Goal: Task Accomplishment & Management: Use online tool/utility

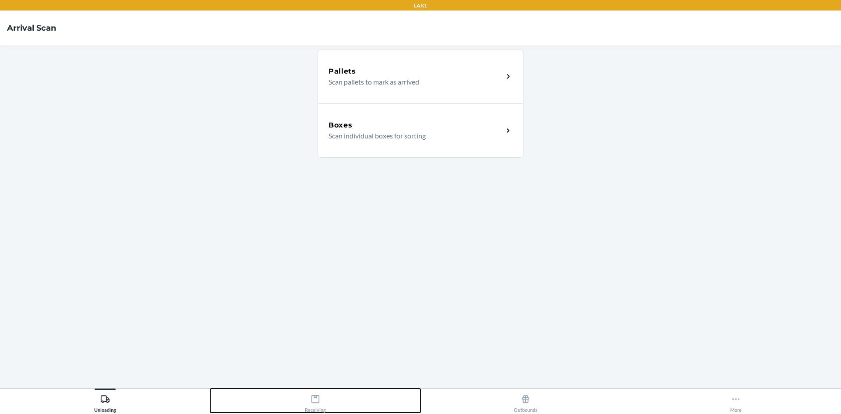
click at [328, 403] on button "Receiving" at bounding box center [315, 400] width 210 height 24
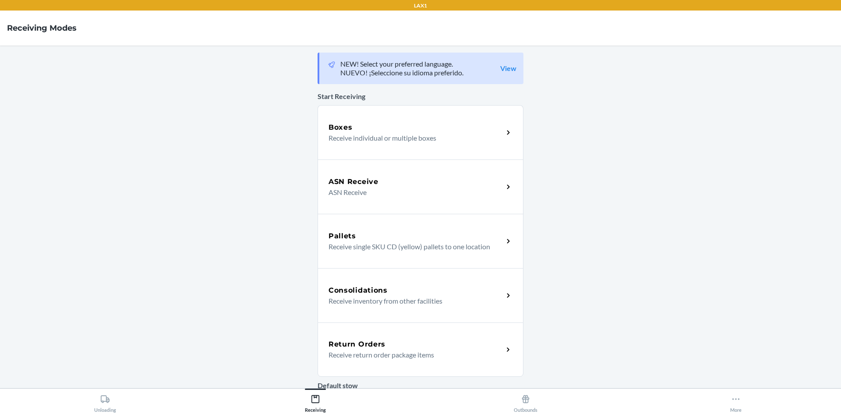
click at [394, 353] on p "Receive return order package items" at bounding box center [412, 354] width 168 height 11
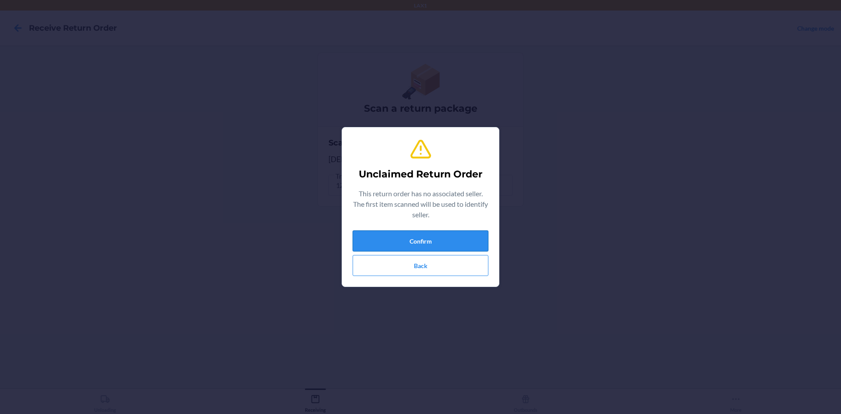
click at [458, 242] on button "Confirm" at bounding box center [421, 240] width 136 height 21
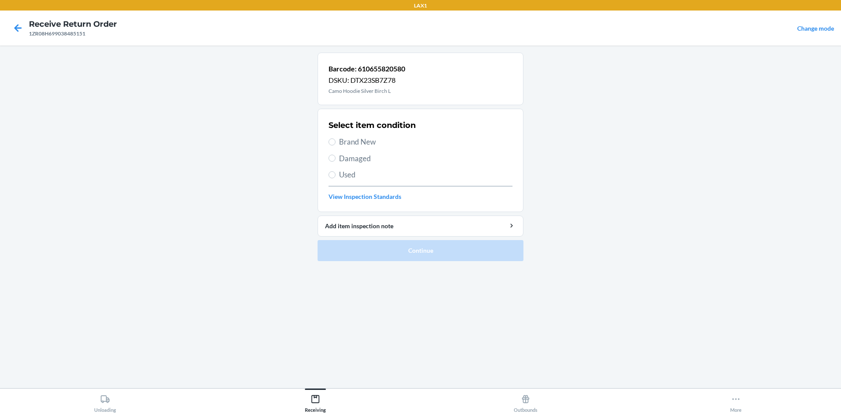
click at [348, 175] on span "Used" at bounding box center [425, 174] width 173 height 11
click at [335, 175] on input "Used" at bounding box center [331, 174] width 7 height 7
radio input "true"
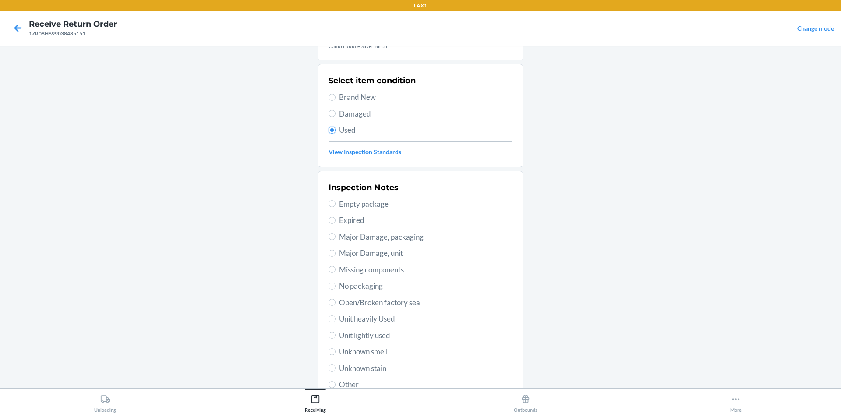
scroll to position [88, 0]
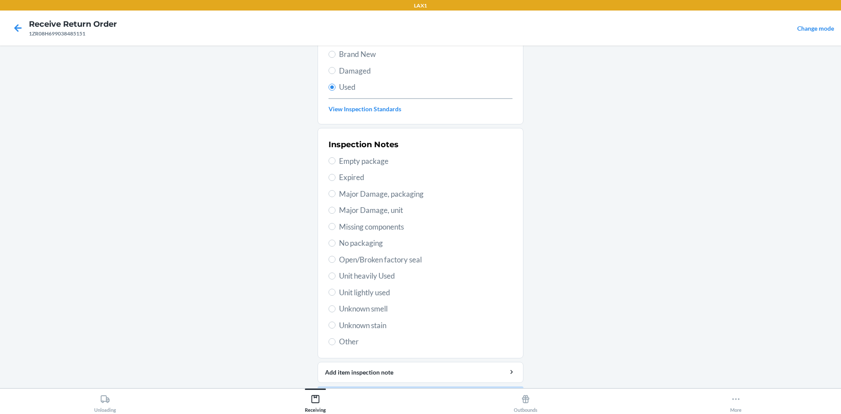
click at [380, 298] on div "Inspection Notes Empty package Expired Major Damage, packaging Major Damage, un…" at bounding box center [420, 243] width 184 height 214
click at [385, 295] on span "Unit lightly used" at bounding box center [425, 292] width 173 height 11
click at [335, 295] on input "Unit lightly used" at bounding box center [331, 292] width 7 height 7
radio input "true"
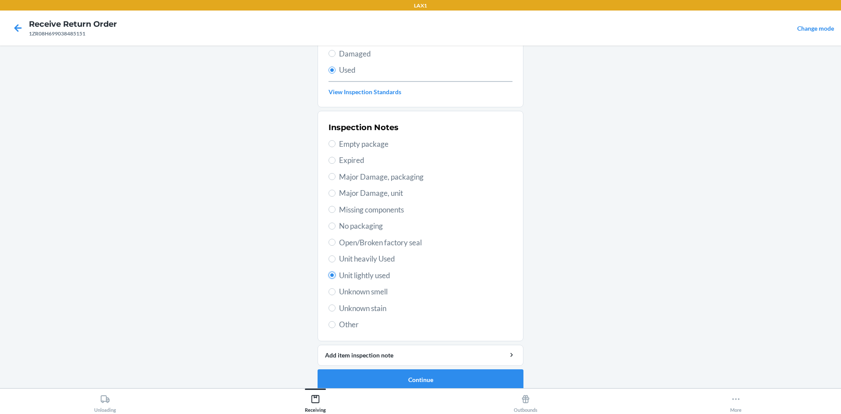
scroll to position [114, 0]
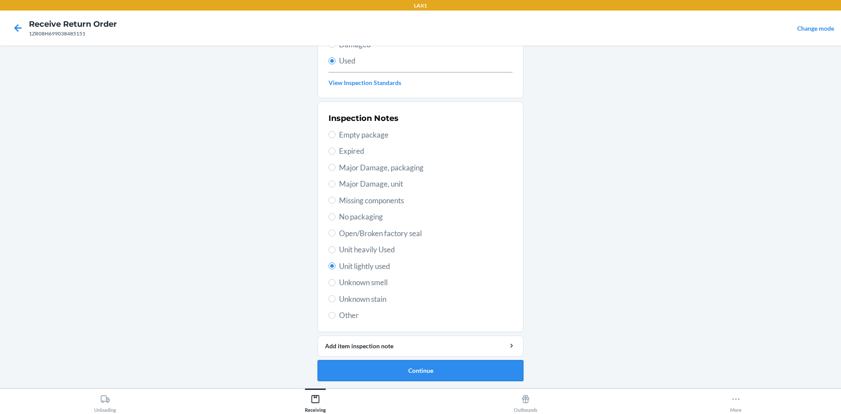
click at [443, 372] on button "Continue" at bounding box center [421, 370] width 206 height 21
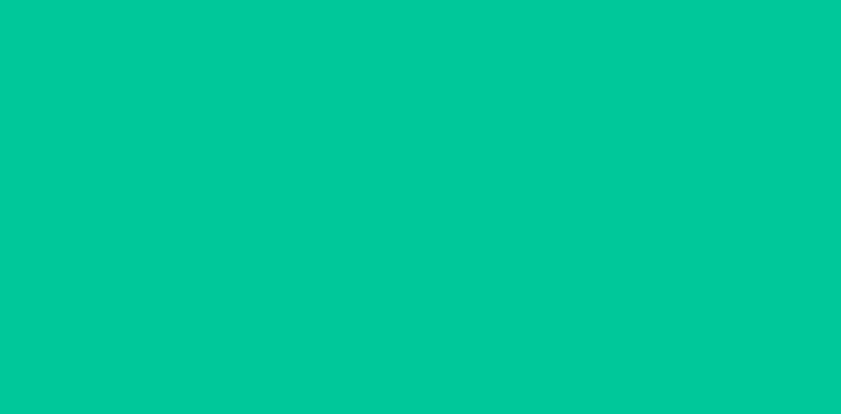
scroll to position [0, 0]
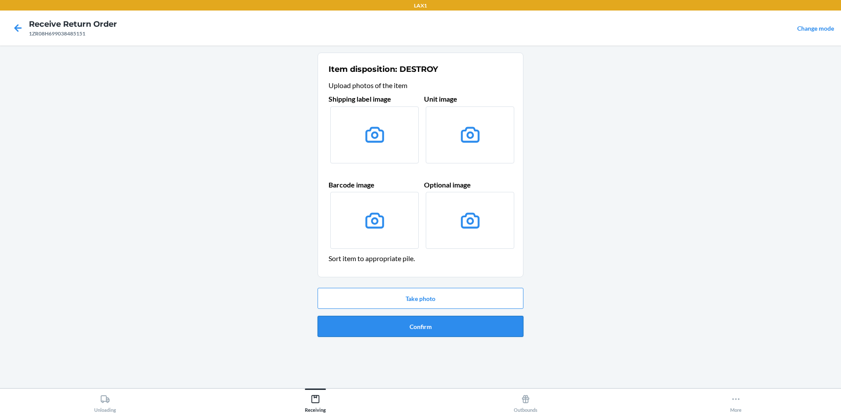
click at [444, 327] on button "Confirm" at bounding box center [421, 326] width 206 height 21
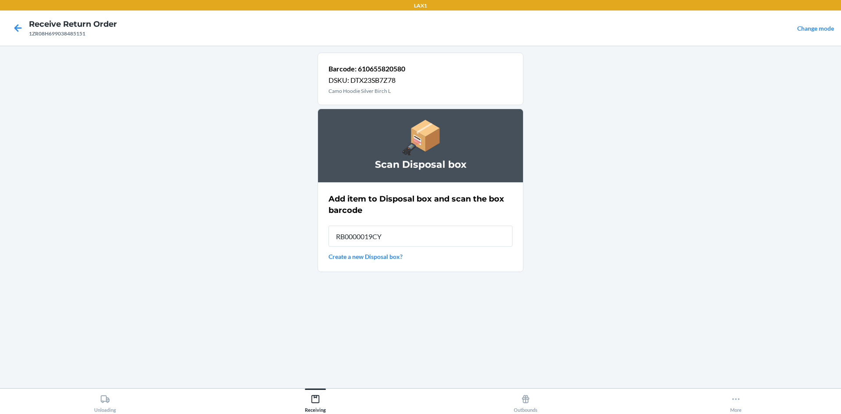
type input "RB0000019CY"
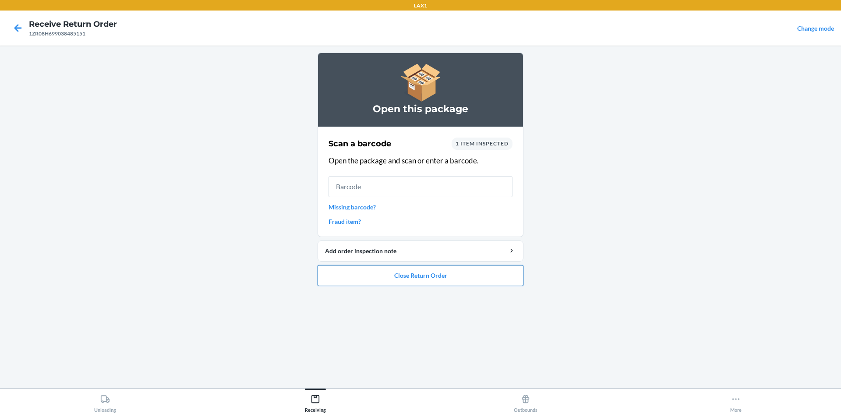
click at [418, 275] on button "Close Return Order" at bounding box center [421, 275] width 206 height 21
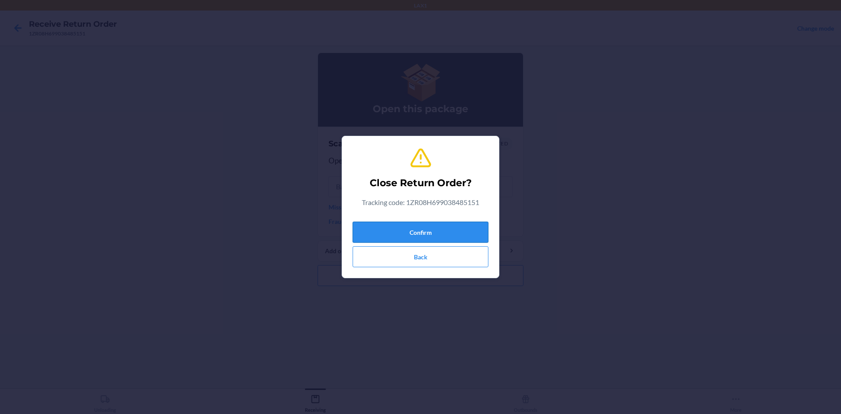
click at [450, 238] on button "Confirm" at bounding box center [421, 232] width 136 height 21
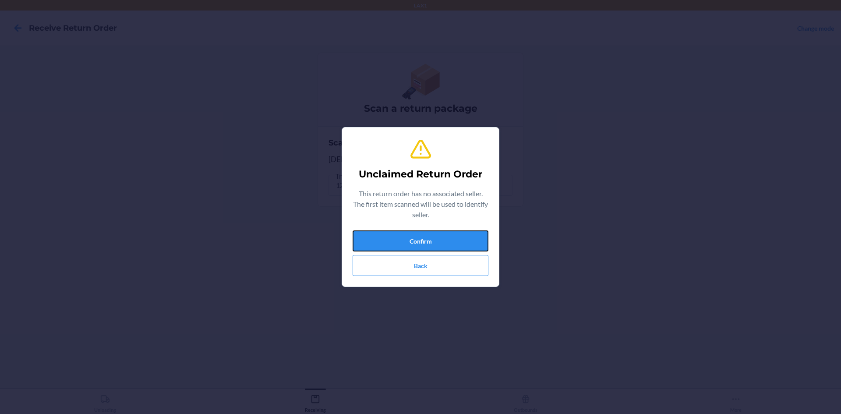
click at [449, 234] on button "Confirm" at bounding box center [421, 240] width 136 height 21
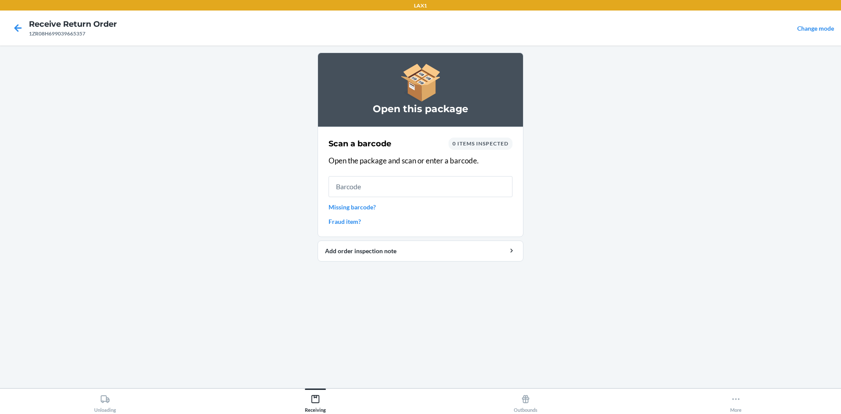
click at [367, 204] on link "Missing barcode?" at bounding box center [420, 206] width 184 height 9
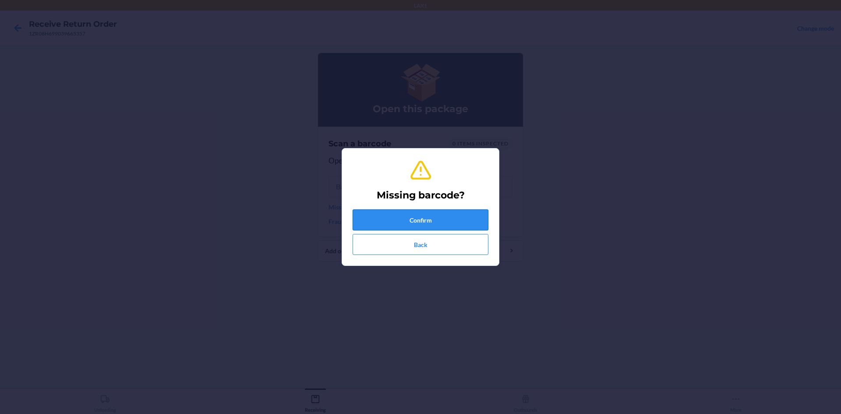
click at [419, 219] on button "Confirm" at bounding box center [421, 219] width 136 height 21
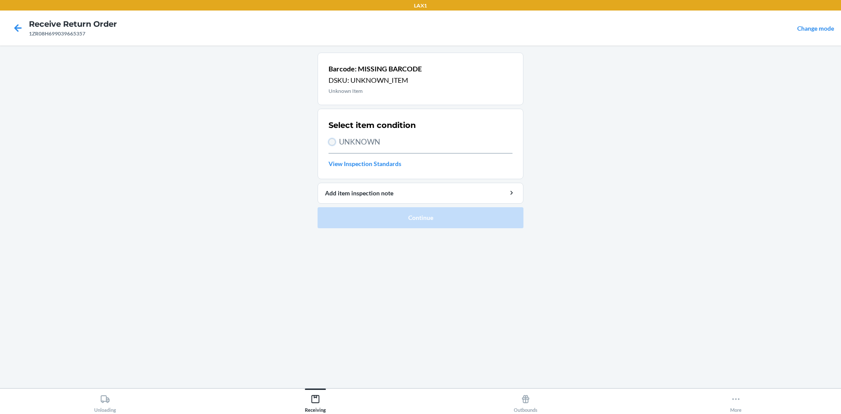
click at [332, 141] on input "UNKNOWN" at bounding box center [331, 141] width 7 height 7
radio input "true"
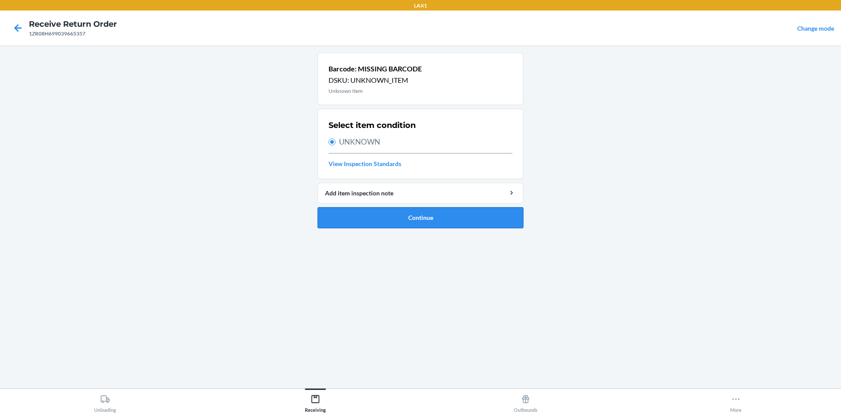
click at [448, 223] on button "Continue" at bounding box center [421, 217] width 206 height 21
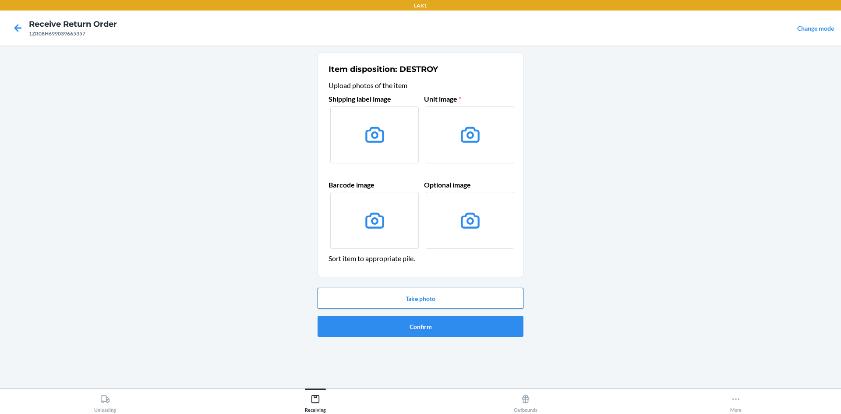
click at [423, 297] on button "Take photo" at bounding box center [421, 298] width 206 height 21
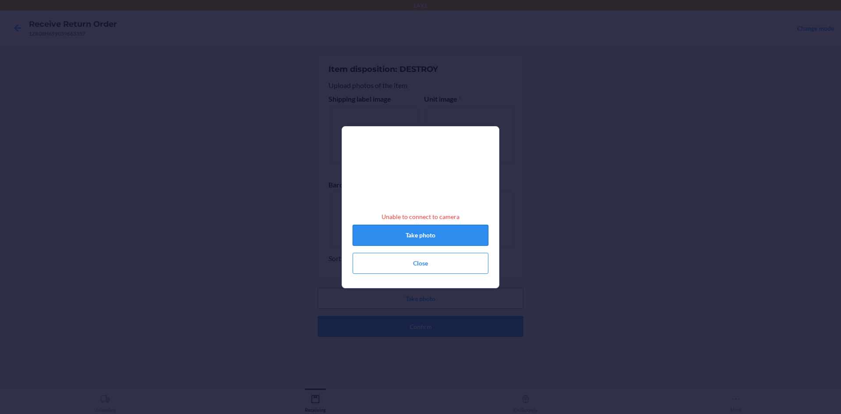
click at [435, 240] on button "Take photo" at bounding box center [421, 235] width 136 height 21
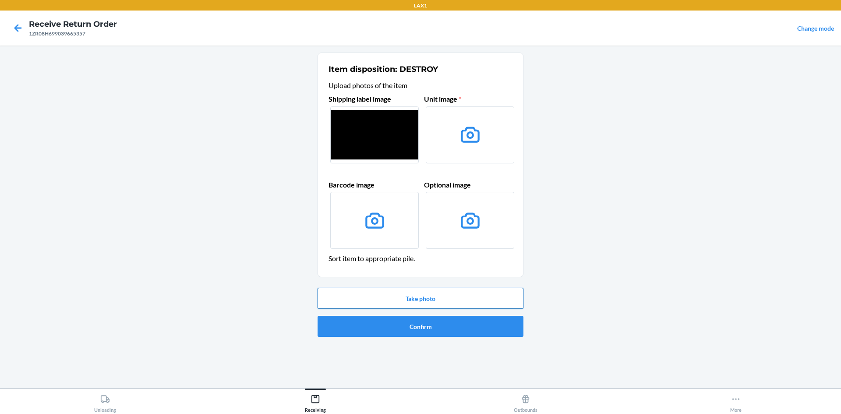
click at [451, 295] on button "Take photo" at bounding box center [421, 298] width 206 height 21
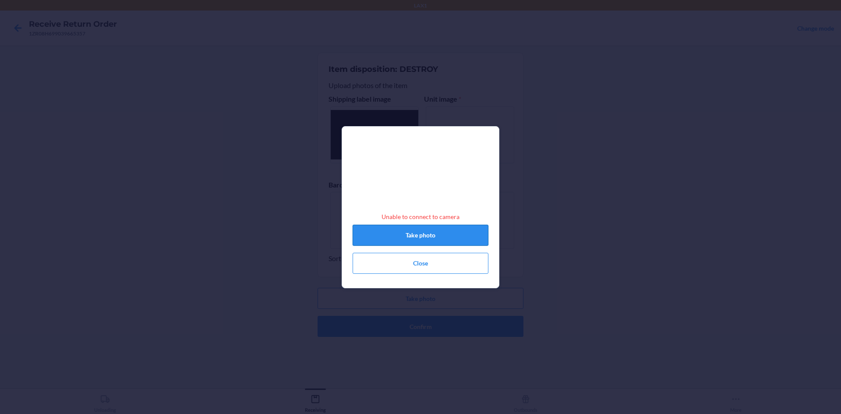
click at [463, 233] on button "Take photo" at bounding box center [421, 235] width 136 height 21
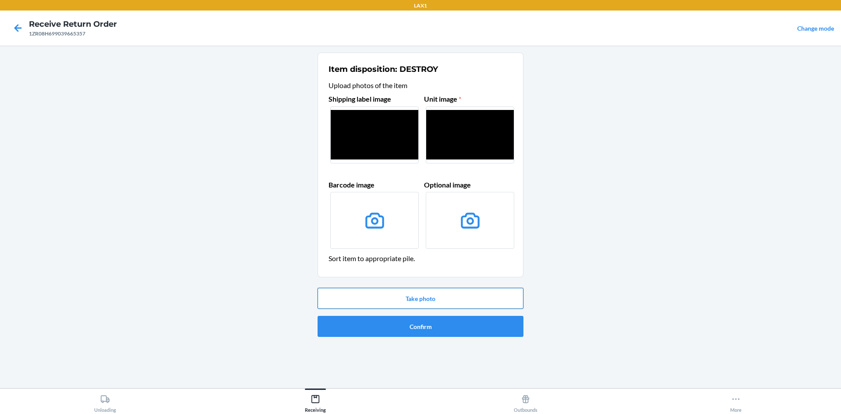
click at [439, 303] on button "Take photo" at bounding box center [421, 298] width 206 height 21
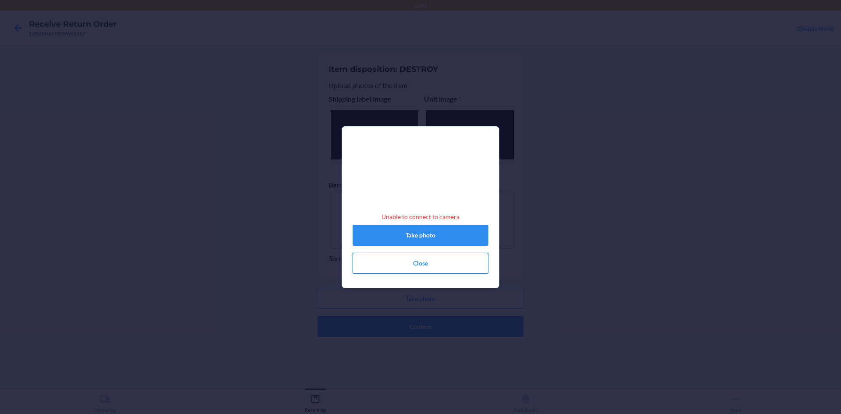
click at [443, 271] on button "Close" at bounding box center [421, 263] width 136 height 21
